Goal: Transaction & Acquisition: Purchase product/service

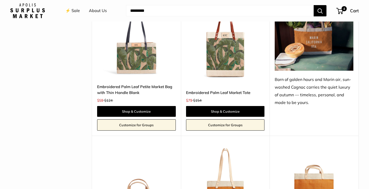
scroll to position [562, 0]
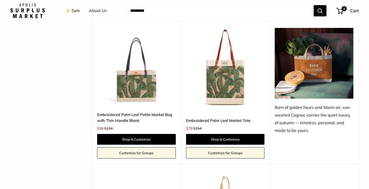
click at [0, 0] on img at bounding box center [0, 0] width 0 height 0
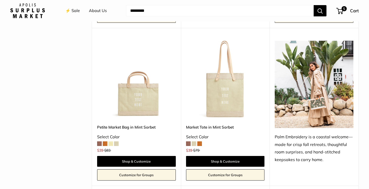
scroll to position [342, 0]
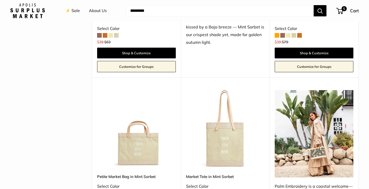
click at [76, 8] on link "⚡️ Sale" at bounding box center [72, 11] width 15 height 8
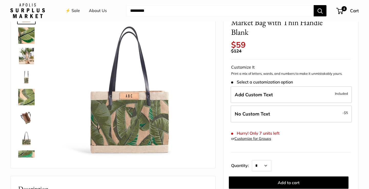
scroll to position [46, 0]
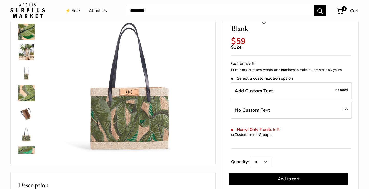
click at [26, 75] on img at bounding box center [26, 73] width 16 height 16
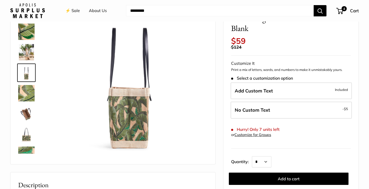
click at [25, 115] on img at bounding box center [26, 114] width 16 height 16
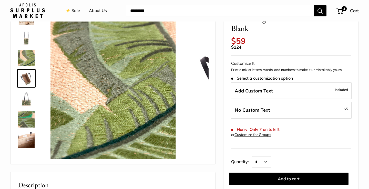
scroll to position [36, 0]
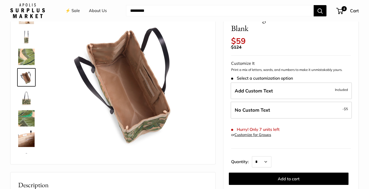
click at [26, 132] on img at bounding box center [26, 139] width 16 height 16
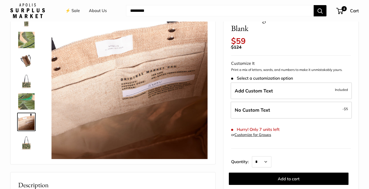
click at [25, 141] on img at bounding box center [26, 142] width 16 height 16
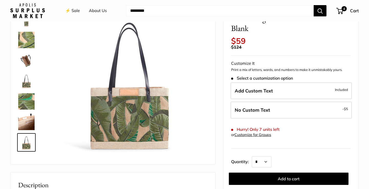
click at [29, 66] on img at bounding box center [26, 60] width 16 height 16
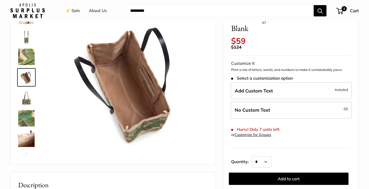
click at [31, 43] on img at bounding box center [26, 36] width 16 height 16
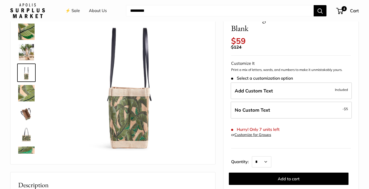
scroll to position [0, 0]
click at [31, 32] on img at bounding box center [26, 32] width 16 height 16
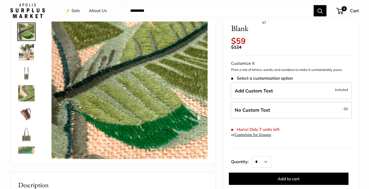
click at [29, 53] on img at bounding box center [26, 52] width 16 height 16
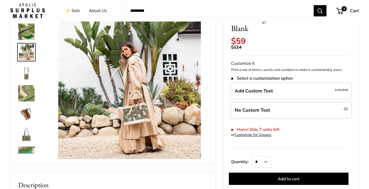
click at [28, 71] on img at bounding box center [26, 73] width 16 height 16
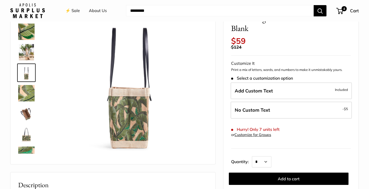
click at [27, 85] on img at bounding box center [26, 93] width 16 height 16
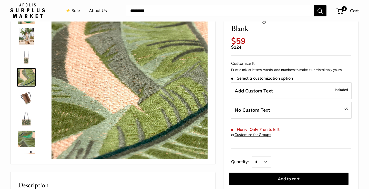
click at [25, 125] on img at bounding box center [26, 118] width 16 height 16
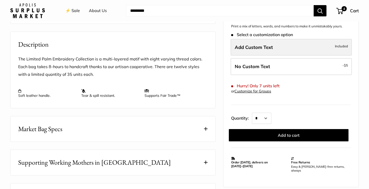
scroll to position [248, 0]
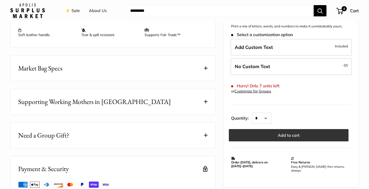
click at [266, 129] on button "Add to cart" at bounding box center [289, 135] width 120 height 12
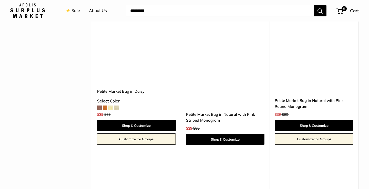
scroll to position [1058, 0]
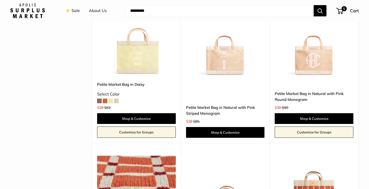
click at [0, 0] on img at bounding box center [0, 0] width 0 height 0
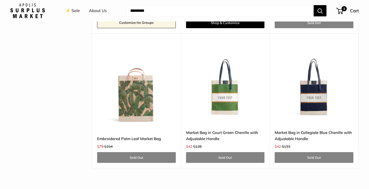
scroll to position [1600, 0]
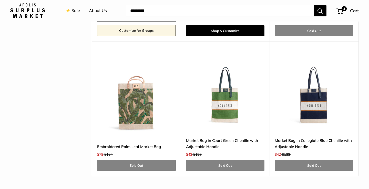
click at [0, 0] on img at bounding box center [0, 0] width 0 height 0
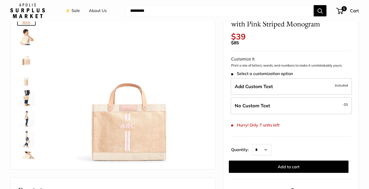
scroll to position [60, 0]
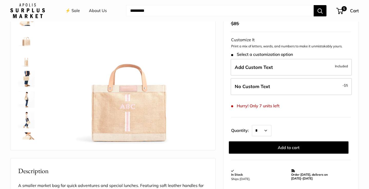
click at [28, 80] on img at bounding box center [26, 79] width 16 height 16
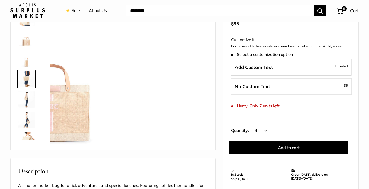
scroll to position [16, 0]
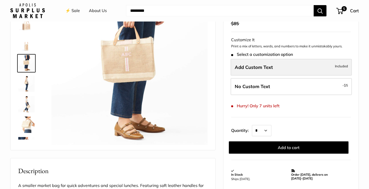
click at [281, 64] on label "Add Custom Text Included" at bounding box center [291, 67] width 121 height 17
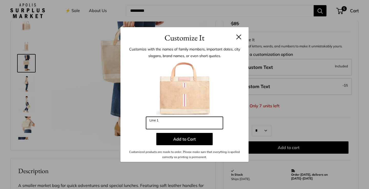
click at [192, 125] on input "Line 1" at bounding box center [184, 123] width 77 height 12
type input "***"
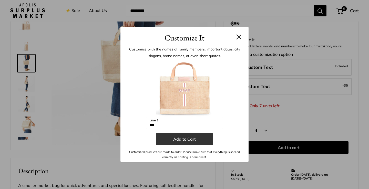
click at [173, 139] on button "Add to Cart" at bounding box center [184, 139] width 56 height 12
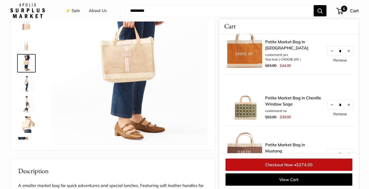
scroll to position [170, 0]
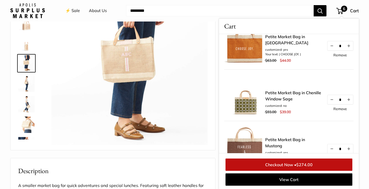
click at [340, 109] on link "Remove" at bounding box center [341, 109] width 14 height 4
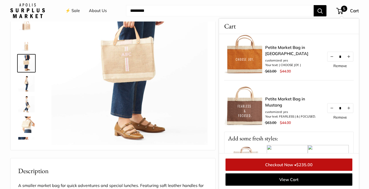
scroll to position [151, 0]
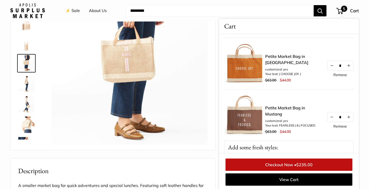
click at [334, 127] on link "Remove" at bounding box center [341, 127] width 14 height 4
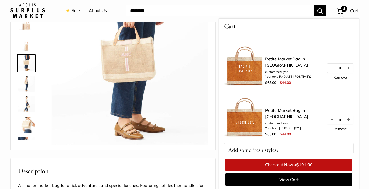
scroll to position [104, 0]
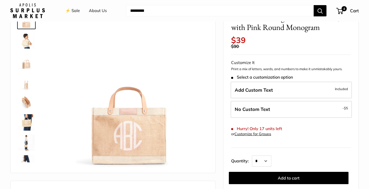
scroll to position [42, 0]
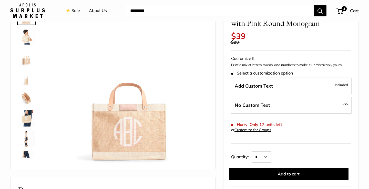
click at [27, 101] on img at bounding box center [26, 98] width 16 height 16
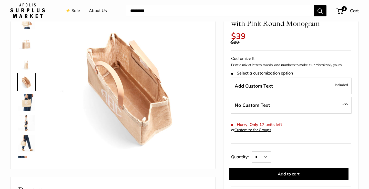
click at [26, 115] on img at bounding box center [26, 123] width 16 height 16
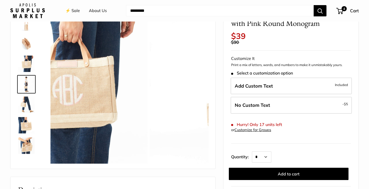
scroll to position [57, 0]
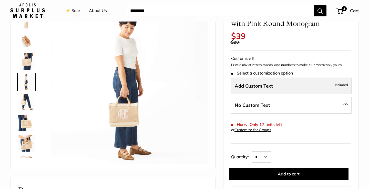
click at [267, 83] on span "Add Custom Text" at bounding box center [254, 86] width 38 height 6
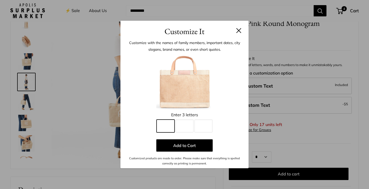
click at [164, 126] on input "Line 1" at bounding box center [166, 126] width 18 height 13
type input "*"
click at [184, 127] on input "Line 2" at bounding box center [185, 126] width 18 height 13
type input "*"
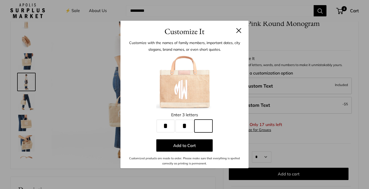
click at [209, 131] on input "Line 3" at bounding box center [204, 126] width 18 height 13
type input "*"
click at [234, 102] on div at bounding box center [184, 82] width 113 height 56
drag, startPoint x: 208, startPoint y: 128, endPoint x: 193, endPoint y: 128, distance: 15.1
click at [193, 128] on div "Enter 3 letters * Line 1 * Line 2 * Line 3 Add to Cart Customized products are …" at bounding box center [184, 110] width 113 height 112
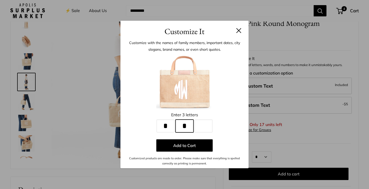
drag, startPoint x: 190, startPoint y: 124, endPoint x: 175, endPoint y: 124, distance: 15.7
click at [176, 124] on input "*" at bounding box center [185, 126] width 18 height 13
drag, startPoint x: 170, startPoint y: 124, endPoint x: 159, endPoint y: 124, distance: 11.3
click at [159, 124] on input "*" at bounding box center [166, 126] width 18 height 13
click at [26, 147] on div "Customize It Customize with the names of family members, important dates, city …" at bounding box center [184, 94] width 369 height 189
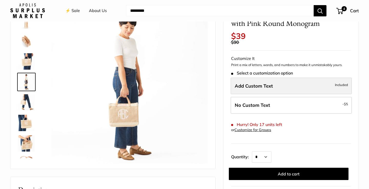
click at [266, 87] on label "Add Custom Text Included" at bounding box center [291, 86] width 121 height 17
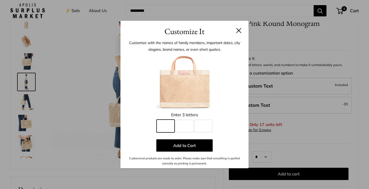
click at [161, 129] on input "Line 1" at bounding box center [166, 126] width 18 height 13
type input "*"
click at [187, 126] on input "Line 2" at bounding box center [185, 126] width 18 height 13
type input "*"
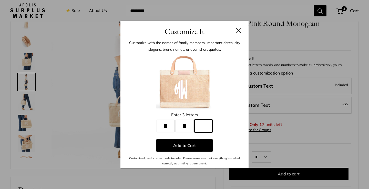
click at [202, 129] on input "Line 3" at bounding box center [204, 126] width 18 height 13
type input "*"
click at [239, 31] on button at bounding box center [238, 30] width 5 height 5
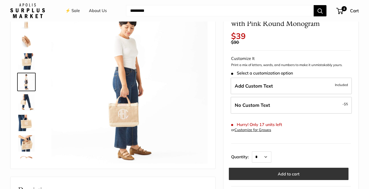
click at [265, 173] on button "Add to cart" at bounding box center [289, 174] width 120 height 12
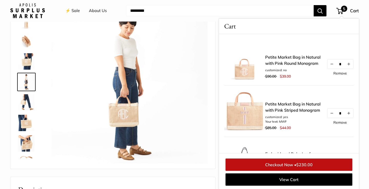
click at [340, 74] on link "Remove" at bounding box center [341, 74] width 14 height 4
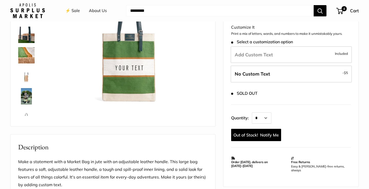
scroll to position [87, 0]
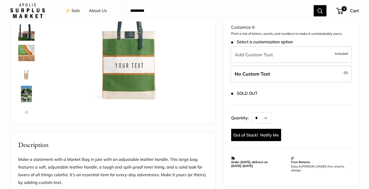
click at [25, 101] on img at bounding box center [26, 94] width 16 height 16
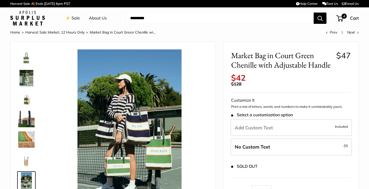
scroll to position [0, 0]
click at [342, 17] on span "4" at bounding box center [344, 16] width 6 height 6
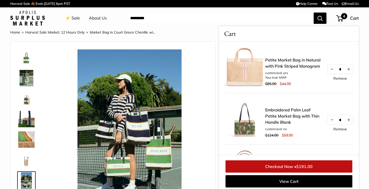
click at [339, 129] on link "Remove" at bounding box center [341, 129] width 14 height 4
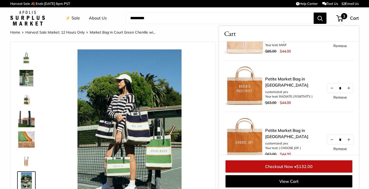
scroll to position [41, 0]
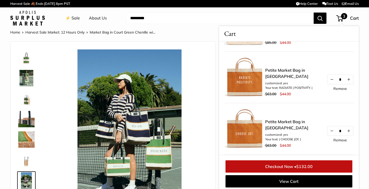
click at [338, 139] on link "Remove" at bounding box center [341, 140] width 14 height 4
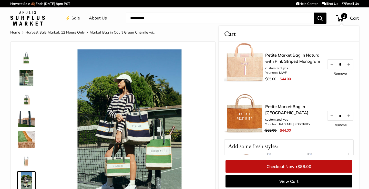
scroll to position [4, 0]
click at [73, 18] on link "⚡️ Sale" at bounding box center [72, 18] width 15 height 8
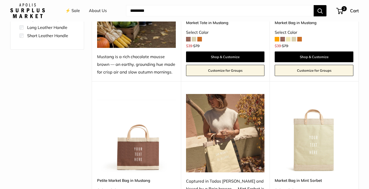
scroll to position [210, 0]
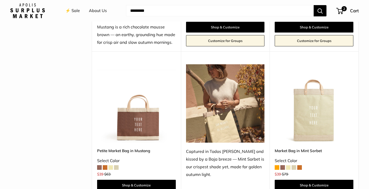
click at [0, 0] on img at bounding box center [0, 0] width 0 height 0
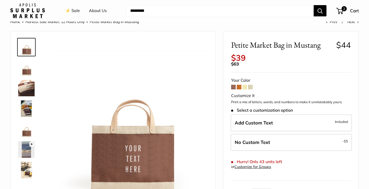
scroll to position [38, 0]
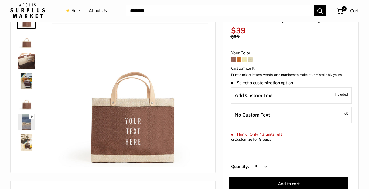
click at [30, 84] on img at bounding box center [26, 81] width 16 height 16
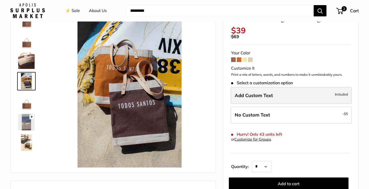
click at [263, 93] on span "Add Custom Text" at bounding box center [254, 96] width 38 height 6
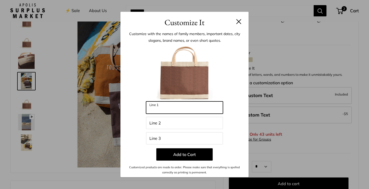
click at [196, 110] on input "Line 1" at bounding box center [184, 108] width 77 height 12
type input "*******"
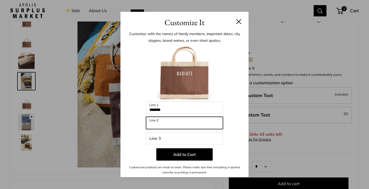
click at [197, 126] on input "Line 2" at bounding box center [184, 123] width 77 height 12
click at [239, 120] on div "**********" at bounding box center [184, 110] width 113 height 130
click at [175, 126] on input "**********" at bounding box center [184, 123] width 77 height 12
type input "**********"
drag, startPoint x: 185, startPoint y: 123, endPoint x: 136, endPoint y: 122, distance: 49.0
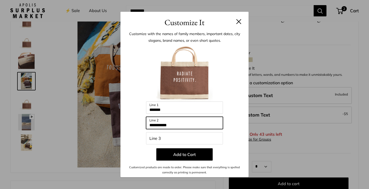
click at [136, 122] on div "**********" at bounding box center [184, 110] width 113 height 130
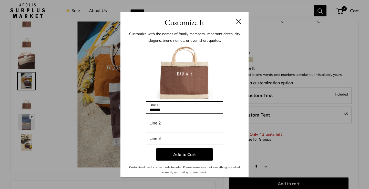
drag, startPoint x: 174, startPoint y: 110, endPoint x: 127, endPoint y: 108, distance: 47.0
click at [127, 108] on div "Customize with the names of family members, important dates, city slogans, bran…" at bounding box center [184, 102] width 128 height 149
type input "*"
click at [240, 22] on button at bounding box center [238, 21] width 5 height 5
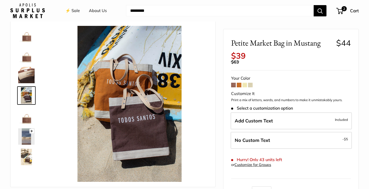
scroll to position [6, 0]
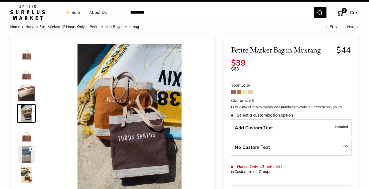
click at [234, 90] on span at bounding box center [233, 92] width 5 height 5
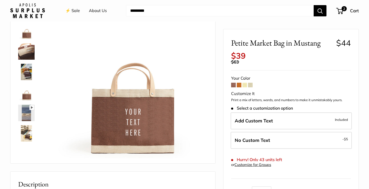
scroll to position [17, 0]
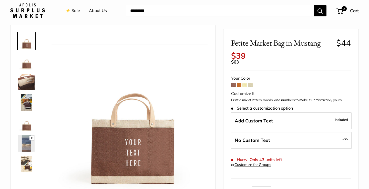
click at [30, 63] on img at bounding box center [26, 61] width 16 height 16
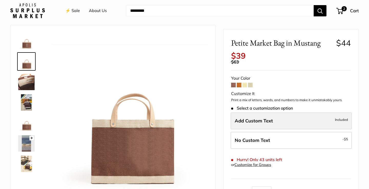
click at [296, 116] on label "Add Custom Text Included" at bounding box center [291, 121] width 121 height 17
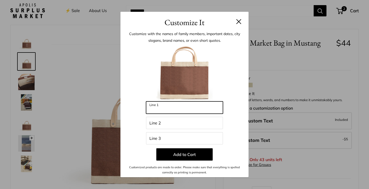
click at [180, 106] on input "Line 1" at bounding box center [184, 108] width 77 height 12
type input "****"
click at [237, 80] on div at bounding box center [184, 73] width 113 height 56
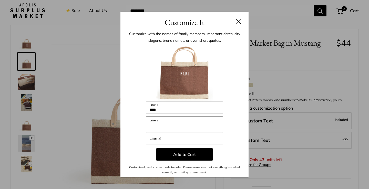
click at [186, 123] on input "Line 2" at bounding box center [184, 123] width 77 height 12
type input "*"
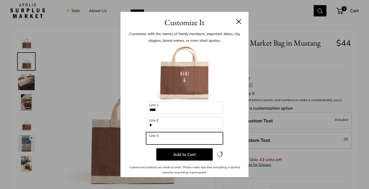
click at [197, 141] on input "Line 3" at bounding box center [184, 138] width 77 height 12
type input "*****"
drag, startPoint x: 167, startPoint y: 141, endPoint x: 140, endPoint y: 137, distance: 26.9
click at [140, 137] on div "Enter 39 letters **** Line 1 * Line 2 ***** Line 3 Add to Cart Customized produ…" at bounding box center [184, 110] width 113 height 130
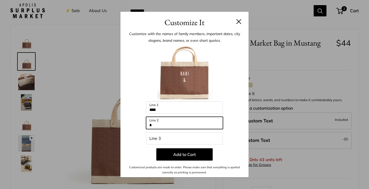
drag, startPoint x: 157, startPoint y: 123, endPoint x: 141, endPoint y: 121, distance: 15.6
click at [141, 121] on div "Enter 39 letters **** Line 1 * Line 2 Line 3 Add to Cart Customized products ar…" at bounding box center [184, 110] width 113 height 130
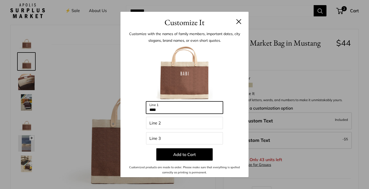
click at [165, 107] on input "****" at bounding box center [184, 108] width 77 height 12
click at [165, 109] on input "****" at bounding box center [184, 108] width 77 height 12
type input "****"
click at [240, 109] on div "Enter 39 letters **** Line 1 Line 2 Line 3 Add to Cart Customized products are …" at bounding box center [184, 110] width 113 height 130
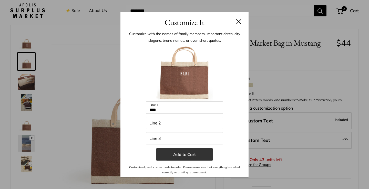
click at [199, 156] on button "Add to Cart" at bounding box center [184, 154] width 56 height 12
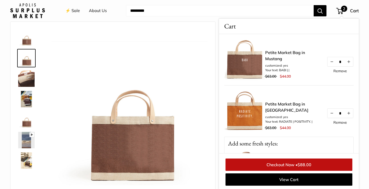
scroll to position [21, 0]
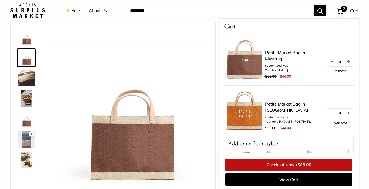
click at [29, 63] on img at bounding box center [26, 57] width 16 height 16
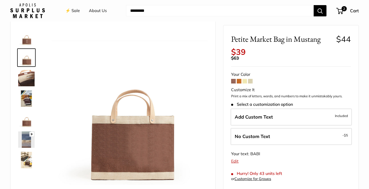
click at [29, 38] on img at bounding box center [26, 37] width 16 height 16
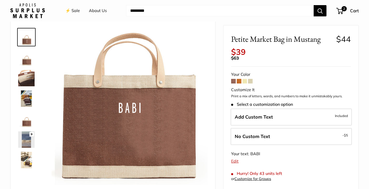
click at [29, 53] on img at bounding box center [26, 57] width 16 height 16
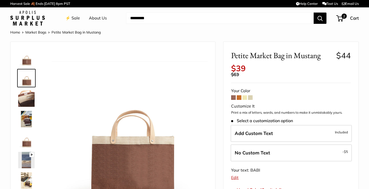
scroll to position [0, 0]
click at [246, 95] on span at bounding box center [244, 97] width 5 height 5
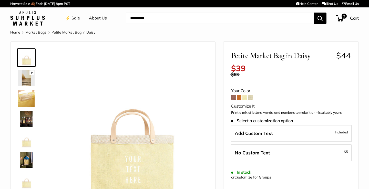
click at [250, 95] on span at bounding box center [250, 97] width 5 height 5
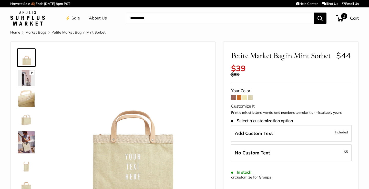
click at [345, 18] on span "2" at bounding box center [344, 16] width 6 height 6
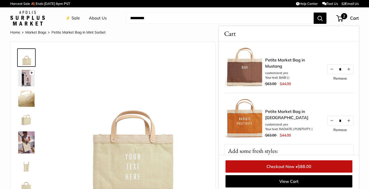
click at [339, 129] on link "Remove" at bounding box center [341, 130] width 14 height 4
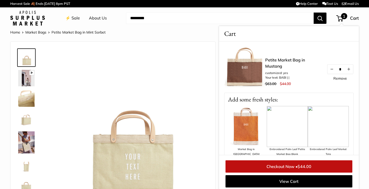
click at [73, 20] on link "⚡️ Sale" at bounding box center [72, 18] width 15 height 8
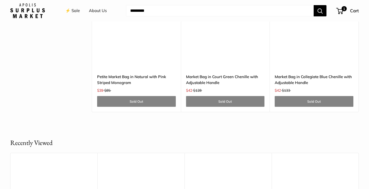
scroll to position [1669, 0]
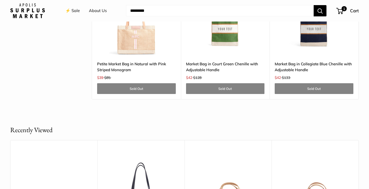
click at [0, 0] on img at bounding box center [0, 0] width 0 height 0
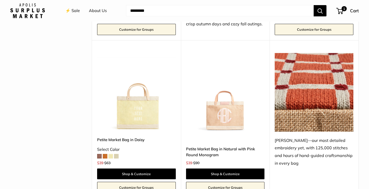
scroll to position [1001, 0]
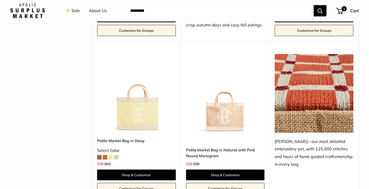
click at [0, 0] on img at bounding box center [0, 0] width 0 height 0
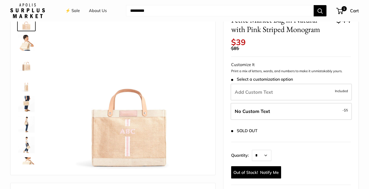
scroll to position [47, 0]
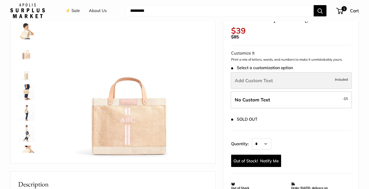
click at [256, 78] on span "Add Custom Text" at bounding box center [254, 81] width 38 height 6
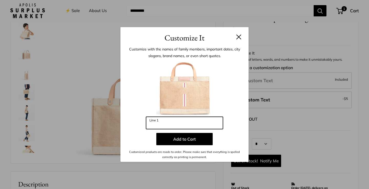
click at [183, 122] on input "Line 1" at bounding box center [184, 123] width 77 height 12
type input "***"
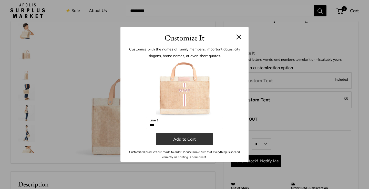
click at [200, 141] on button "Add to Cart" at bounding box center [184, 139] width 56 height 12
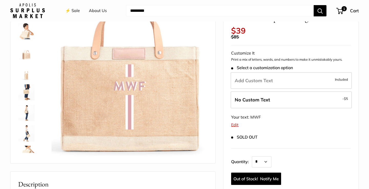
click at [31, 29] on img at bounding box center [26, 31] width 16 height 16
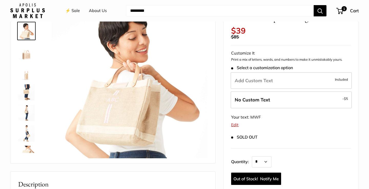
click at [28, 52] on img at bounding box center [26, 51] width 16 height 16
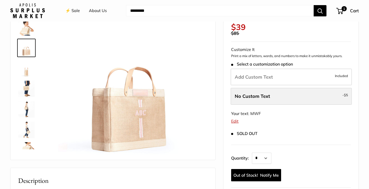
scroll to position [57, 0]
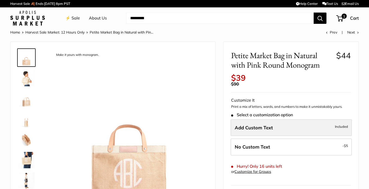
click at [265, 125] on span "Add Custom Text" at bounding box center [254, 128] width 38 height 6
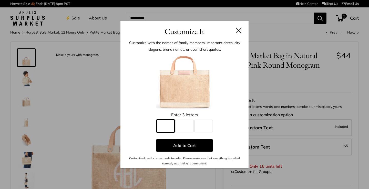
click at [164, 127] on input "Line 1" at bounding box center [166, 126] width 18 height 13
type input "*"
click at [184, 128] on input "Line 2" at bounding box center [185, 126] width 18 height 13
type input "*"
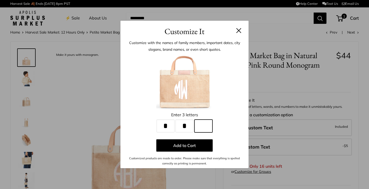
click at [200, 123] on input "Line 3" at bounding box center [204, 126] width 18 height 13
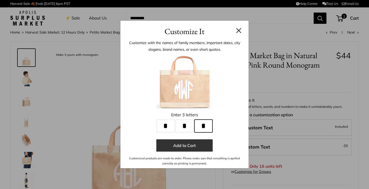
type input "*"
click at [193, 146] on button "Add to Cart" at bounding box center [184, 145] width 56 height 12
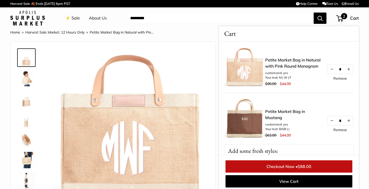
scroll to position [46, 0]
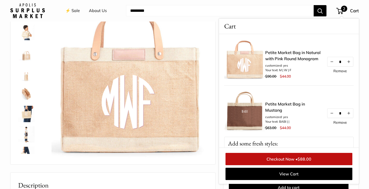
click at [30, 35] on img at bounding box center [26, 32] width 16 height 16
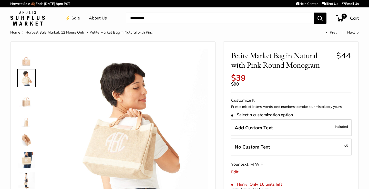
scroll to position [0, 0]
click at [340, 19] on span "2" at bounding box center [339, 18] width 7 height 6
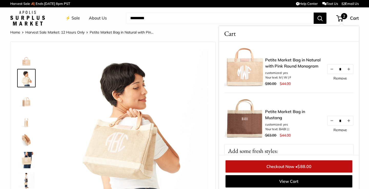
click at [341, 80] on link "Remove" at bounding box center [341, 79] width 14 height 4
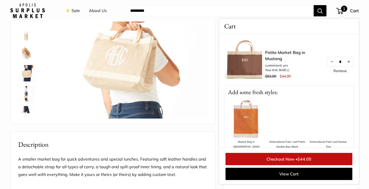
scroll to position [123, 0]
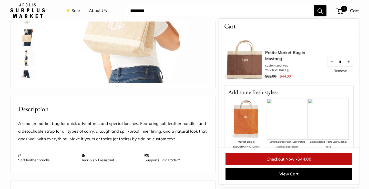
click at [235, 14] on input "Search..." at bounding box center [220, 10] width 188 height 11
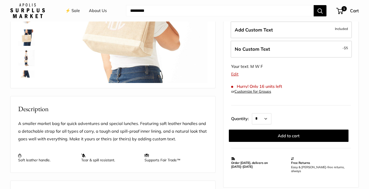
scroll to position [128, 0]
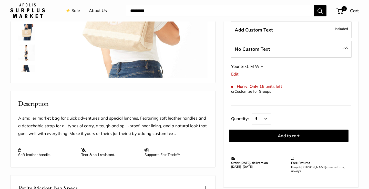
click at [235, 72] on link "Edit" at bounding box center [234, 74] width 7 height 5
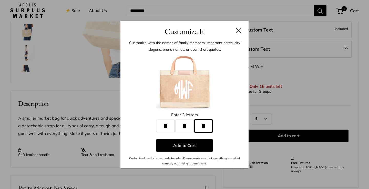
drag, startPoint x: 206, startPoint y: 129, endPoint x: 190, endPoint y: 128, distance: 15.4
click at [190, 128] on div "Enter 3 letters * Line 1 * Line 2 * Line 3 Add to Cart Customized products are …" at bounding box center [184, 110] width 113 height 112
click at [189, 127] on input "*" at bounding box center [185, 126] width 18 height 13
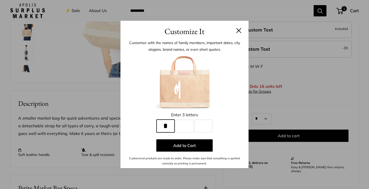
click at [171, 127] on input "*" at bounding box center [166, 126] width 18 height 13
click at [223, 114] on div "Enter 3 letters" at bounding box center [184, 115] width 113 height 8
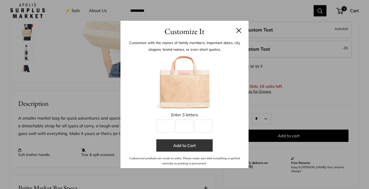
click at [201, 148] on button "Add to Cart" at bounding box center [184, 145] width 56 height 12
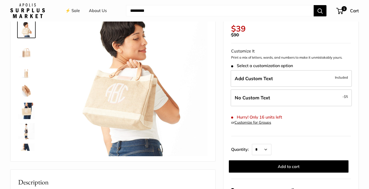
scroll to position [59, 0]
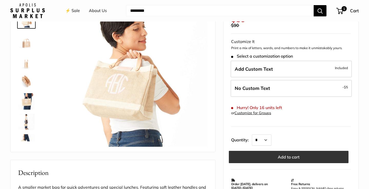
click at [274, 153] on button "Add to cart" at bounding box center [289, 157] width 120 height 12
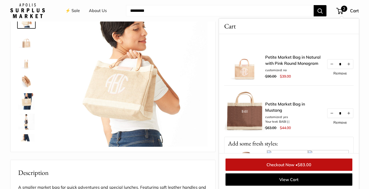
click at [337, 73] on link "Remove" at bounding box center [341, 74] width 14 height 4
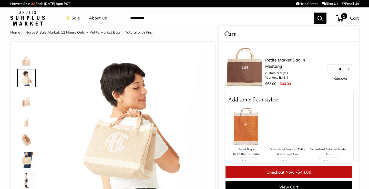
scroll to position [0, 0]
click at [201, 31] on div "Home Harvest Sale Market: 12 Hours Only Petite Market Bag in Natural with Pin..…" at bounding box center [184, 32] width 349 height 7
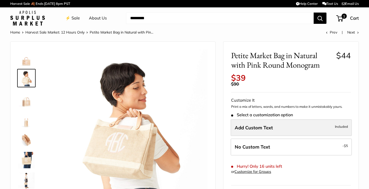
click at [263, 125] on span "Add Custom Text" at bounding box center [254, 128] width 38 height 6
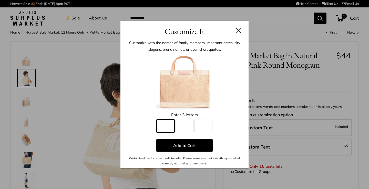
click at [173, 126] on input "Line 1" at bounding box center [166, 126] width 18 height 13
type input "*"
click at [188, 127] on input "Line 2" at bounding box center [185, 126] width 18 height 13
type input "*"
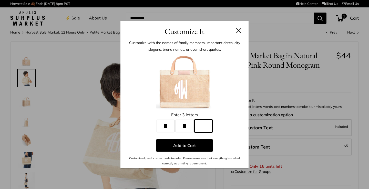
click at [201, 129] on input "Line 3" at bounding box center [204, 126] width 18 height 13
type input "*"
click at [232, 108] on div at bounding box center [184, 82] width 113 height 56
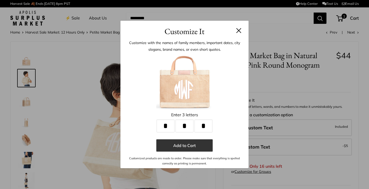
click at [200, 147] on button "Add to Cart" at bounding box center [184, 145] width 56 height 12
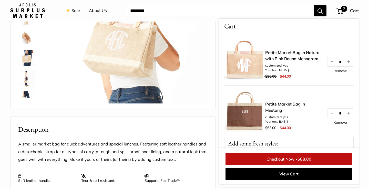
scroll to position [104, 0]
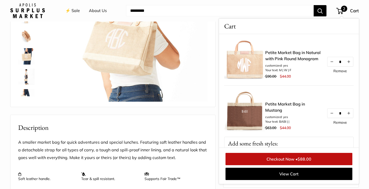
click at [310, 158] on span "$88.00" at bounding box center [305, 159] width 14 height 5
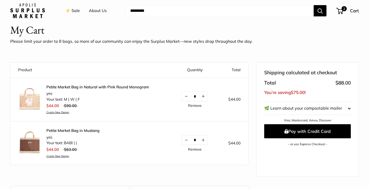
scroll to position [16, 0]
click at [197, 105] on link "Remove" at bounding box center [195, 106] width 14 height 4
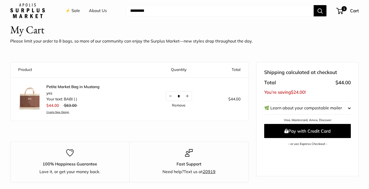
click at [265, 152] on shop-pay-wallet-button at bounding box center [264, 150] width 1 height 5
